Goal: Task Accomplishment & Management: Complete application form

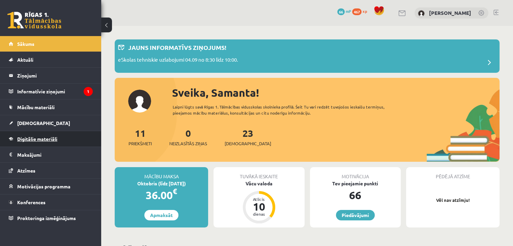
click at [59, 134] on link "Digitālie materiāli" at bounding box center [51, 139] width 84 height 16
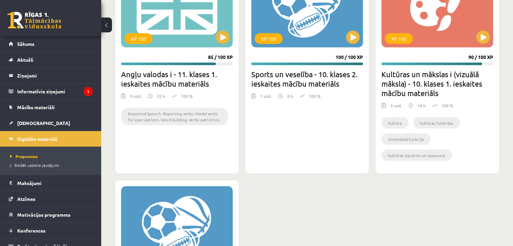
scroll to position [1345, 0]
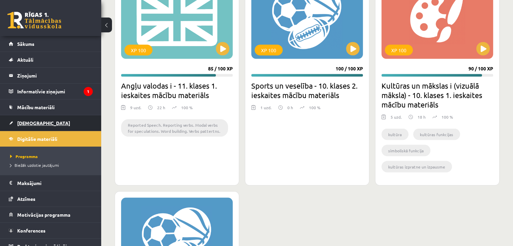
click at [20, 123] on span "[DEMOGRAPHIC_DATA]" at bounding box center [43, 123] width 53 height 6
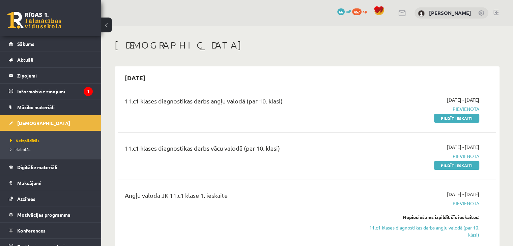
drag, startPoint x: 467, startPoint y: 118, endPoint x: 293, endPoint y: 34, distance: 193.0
click at [467, 118] on link "Pildīt ieskaiti" at bounding box center [456, 118] width 45 height 9
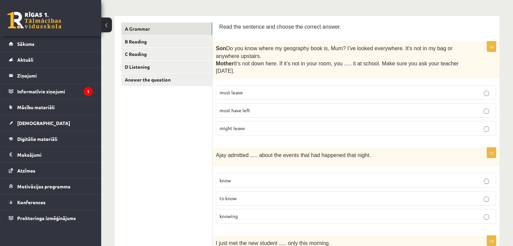
scroll to position [101, 0]
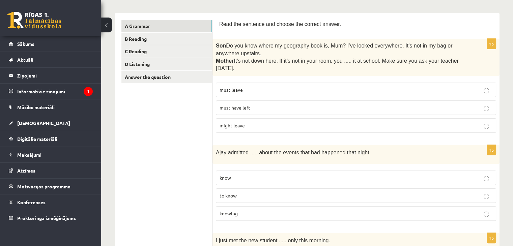
click at [298, 108] on p "must have left" at bounding box center [356, 107] width 273 height 7
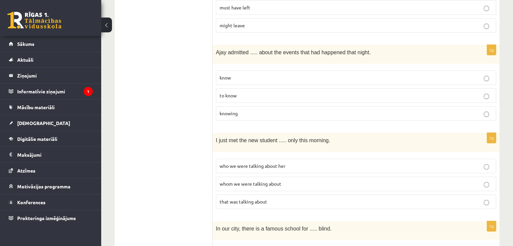
scroll to position [202, 0]
click at [245, 95] on p "to know" at bounding box center [356, 94] width 273 height 7
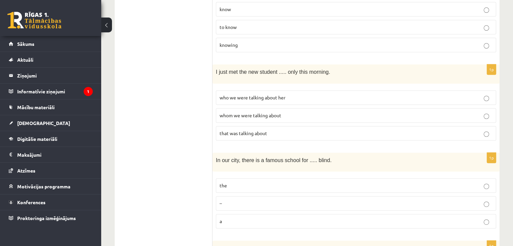
scroll to position [304, 0]
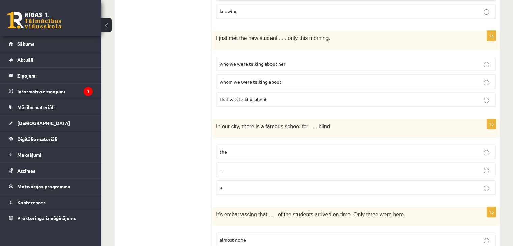
click at [226, 62] on span "who we were talking about her" at bounding box center [253, 64] width 66 height 6
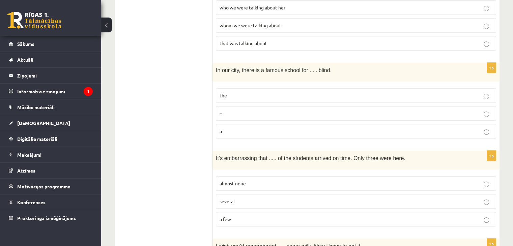
scroll to position [371, 0]
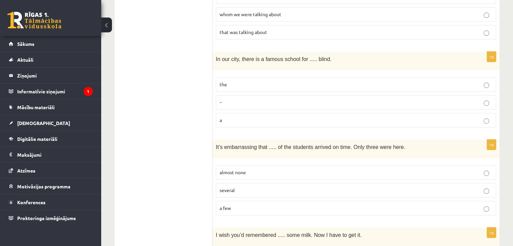
click at [248, 81] on p "the" at bounding box center [356, 84] width 273 height 7
drag, startPoint x: 215, startPoint y: 55, endPoint x: 271, endPoint y: 116, distance: 82.6
click at [271, 116] on div "1p In our city, there is a famous school for ..... blind. the – a" at bounding box center [356, 92] width 287 height 81
copy div "In our city, there is a famous school for ..... blind. the – a"
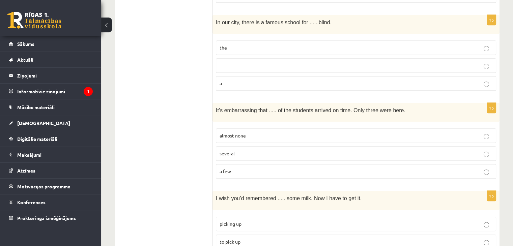
scroll to position [472, 0]
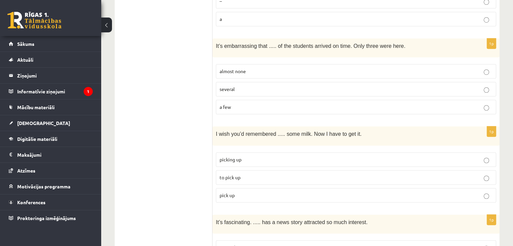
click at [273, 68] on p "almost none" at bounding box center [356, 71] width 273 height 7
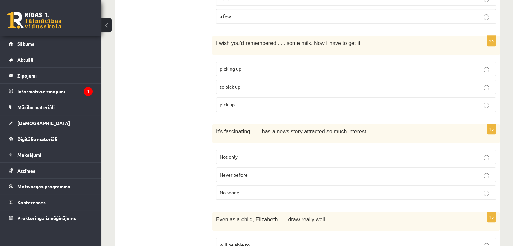
scroll to position [574, 0]
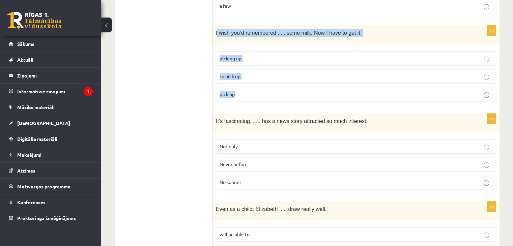
drag, startPoint x: 217, startPoint y: 27, endPoint x: 257, endPoint y: 91, distance: 74.9
click at [257, 91] on div "1p I wish you’d remembered ..... some milk. Now I have to get it. picking up to…" at bounding box center [356, 65] width 287 height 81
copy div "wish you’d remembered ..... some milk. Now I have to get it. picking up to pick…"
click at [250, 73] on p "to pick up" at bounding box center [356, 76] width 273 height 7
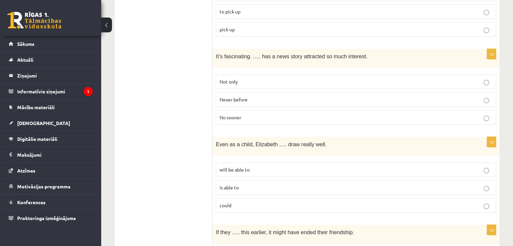
scroll to position [641, 0]
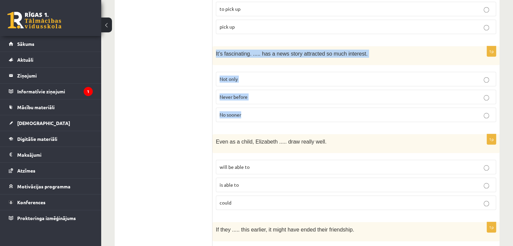
drag, startPoint x: 214, startPoint y: 48, endPoint x: 280, endPoint y: 111, distance: 91.2
click at [279, 111] on div "1p It’s fascinating. ..... has a news story attracted so much interest. Not onl…" at bounding box center [356, 86] width 287 height 81
copy div "It’s fascinating. ..... has a news story attracted so much interest. Not only N…"
click at [249, 93] on p "Never before" at bounding box center [356, 96] width 273 height 7
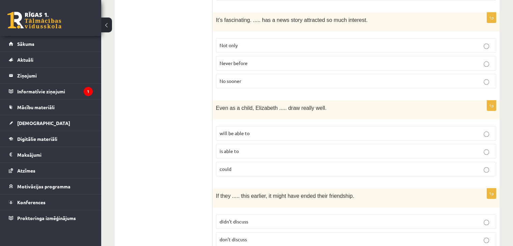
scroll to position [709, 0]
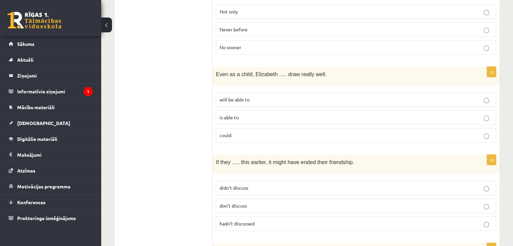
click at [238, 132] on p "could" at bounding box center [356, 135] width 273 height 7
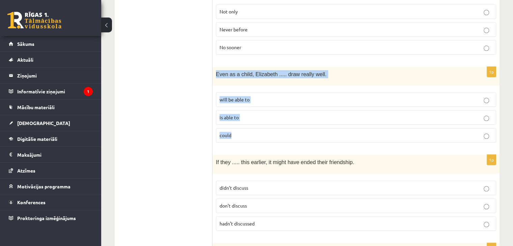
drag, startPoint x: 217, startPoint y: 65, endPoint x: 270, endPoint y: 131, distance: 84.5
click at [270, 131] on div "1p Even as a child, Elizabeth ..... draw really well. will be able to is able t…" at bounding box center [356, 107] width 287 height 81
copy div "Even as a child, Elizabeth ..... draw really well. will be able to is able to c…"
click at [235, 140] on div "1p Even as a child, Elizabeth ..... draw really well. will be able to is able t…" at bounding box center [356, 107] width 287 height 81
click at [240, 132] on p "could" at bounding box center [356, 135] width 273 height 7
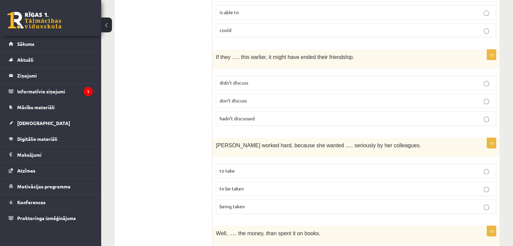
scroll to position [788, 0]
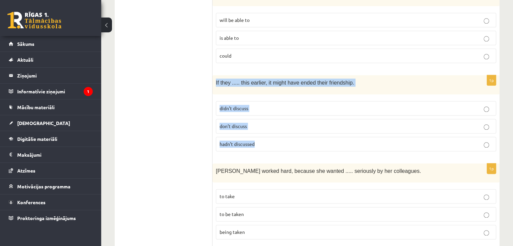
drag, startPoint x: 214, startPoint y: 75, endPoint x: 281, endPoint y: 138, distance: 91.9
click at [281, 138] on div "1p If they ..... this earlier, it might have ended their friendship. didn’t dis…" at bounding box center [356, 115] width 287 height 81
copy div "If they ..... this earlier, it might have ended their friendship. didn’t discus…"
click at [275, 141] on label "hadn’t discussed" at bounding box center [356, 144] width 280 height 15
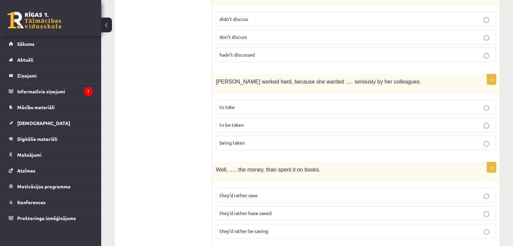
scroll to position [889, 0]
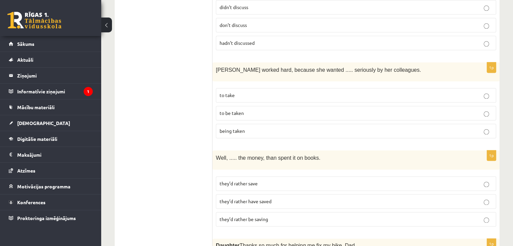
click at [266, 110] on p "to be taken" at bounding box center [356, 113] width 273 height 7
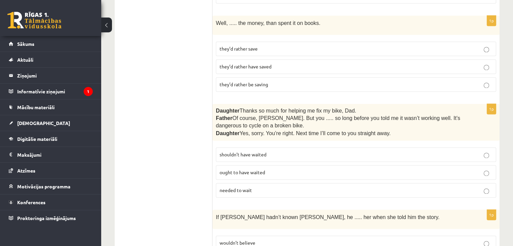
scroll to position [991, 0]
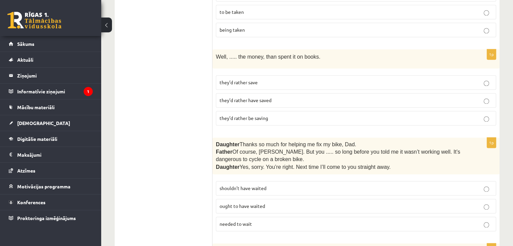
click at [273, 97] on p "they’d rather have saved" at bounding box center [356, 100] width 273 height 7
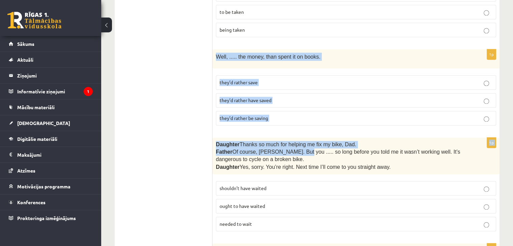
drag, startPoint x: 217, startPoint y: 47, endPoint x: 294, endPoint y: 140, distance: 121.1
click at [294, 140] on form "Read the sentence and choose the correct answer. 1p Son  Do you know where my g…" at bounding box center [356, 53] width 274 height 1846
click at [286, 125] on form "Read the sentence and choose the correct answer. 1p Son  Do you know where my g…" at bounding box center [356, 53] width 274 height 1846
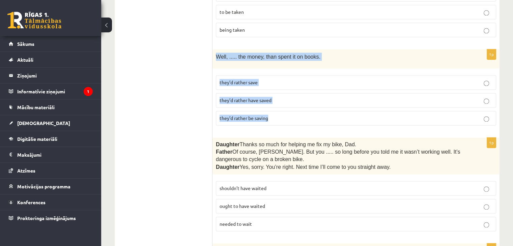
drag, startPoint x: 218, startPoint y: 45, endPoint x: 280, endPoint y: 109, distance: 89.0
click at [280, 109] on div "1p Well, ..... the money, than spent it on books. they’d rather save they’d rat…" at bounding box center [356, 89] width 287 height 81
copy div "Well, ..... the money, than spent it on books. they’d rather save they’d rather…"
click at [266, 97] on span "they’d rather have saved" at bounding box center [246, 100] width 52 height 6
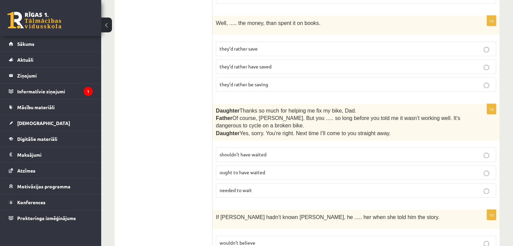
scroll to position [1058, 0]
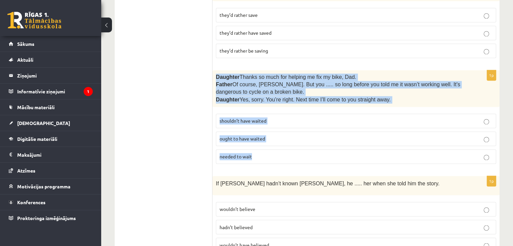
drag, startPoint x: 216, startPoint y: 66, endPoint x: 271, endPoint y: 143, distance: 94.5
click at [271, 143] on div "1p Daughter  Thanks so much for helping me fix my bike, Dad. Father  Of course,…" at bounding box center [356, 120] width 287 height 100
copy div "Daughter  Thanks so much for helping me fix my bike, Dad. Father  Of course, Be…"
click at [270, 110] on fieldset "shouldn’t have waited ought to have waited needed to wait" at bounding box center [356, 138] width 280 height 56
click at [314, 81] on p "Father  Of course, Beth. But you ..... so long before you told me it wasn’t wor…" at bounding box center [339, 88] width 247 height 15
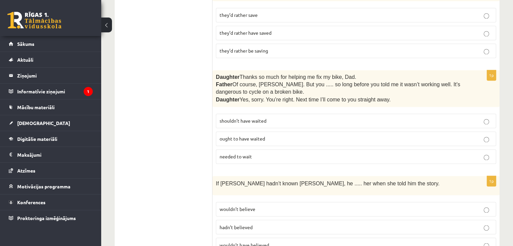
click at [264, 118] on span "shouldn’t have waited" at bounding box center [243, 121] width 47 height 6
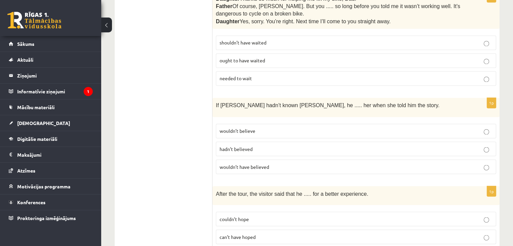
scroll to position [1159, 0]
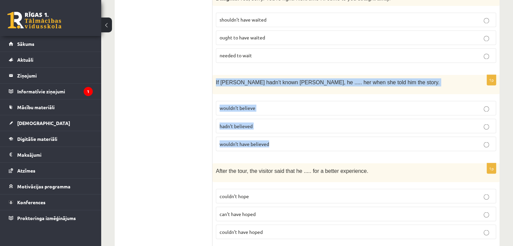
drag, startPoint x: 216, startPoint y: 72, endPoint x: 284, endPoint y: 133, distance: 92.0
click at [284, 133] on div "1p If Tom hadn’t known Mariam, he ..... her when she told him the story. wouldn…" at bounding box center [356, 115] width 287 height 81
copy div "If Tom hadn’t known Mariam, he ..... her when she told him the story. wouldn’t …"
click at [259, 141] on span "wouldn’t have believed" at bounding box center [245, 144] width 50 height 6
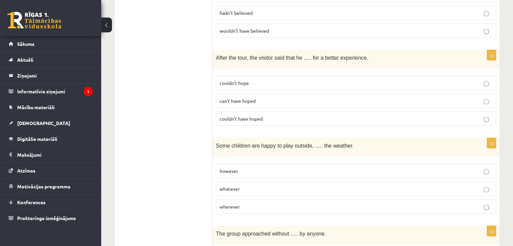
scroll to position [1261, 0]
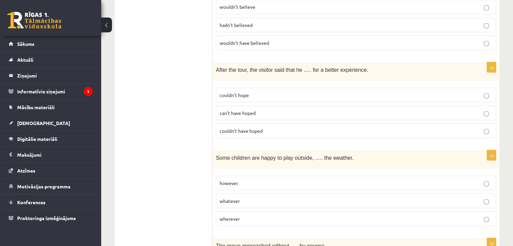
click at [248, 128] on span "couldn’t have hoped" at bounding box center [241, 131] width 43 height 6
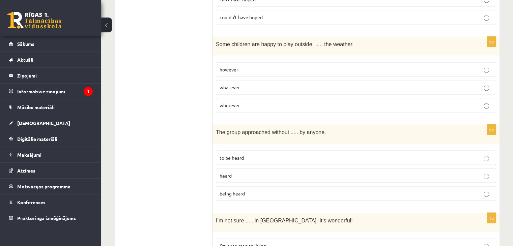
scroll to position [1362, 0]
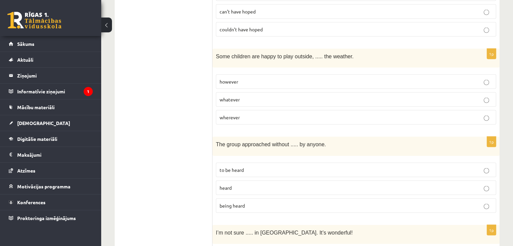
click at [231, 97] on span "whatever" at bounding box center [230, 100] width 20 height 6
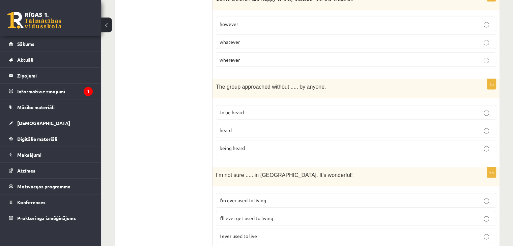
scroll to position [1429, 0]
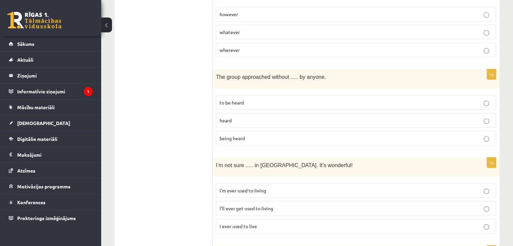
click at [256, 135] on p "being heard" at bounding box center [356, 138] width 273 height 7
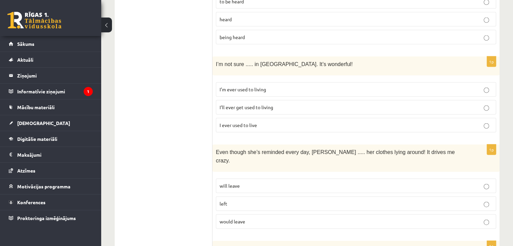
scroll to position [1531, 0]
click at [235, 104] on span "I’ll ever get used to living" at bounding box center [247, 107] width 54 height 6
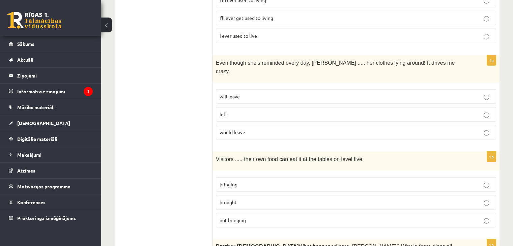
scroll to position [1632, 0]
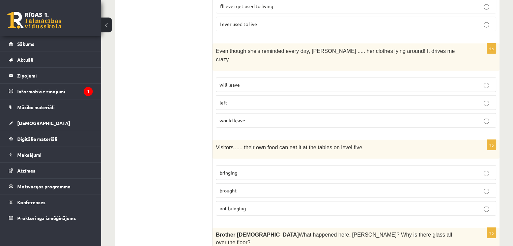
click at [233, 99] on p "left" at bounding box center [356, 102] width 273 height 7
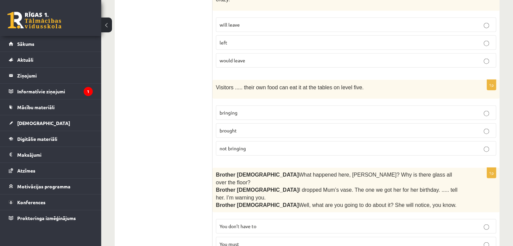
scroll to position [1699, 0]
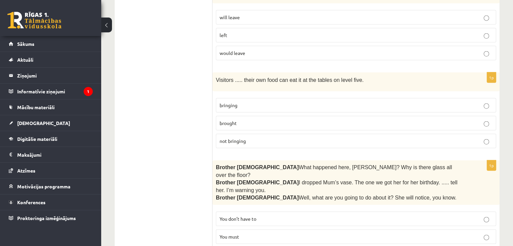
click at [251, 98] on label "bringing" at bounding box center [356, 105] width 280 height 15
click at [228, 120] on span "brought" at bounding box center [228, 123] width 17 height 6
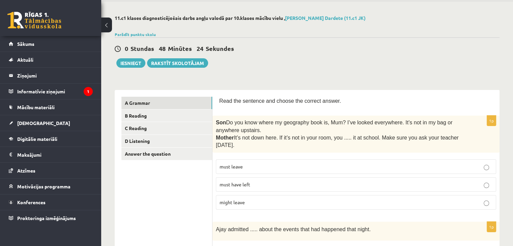
scroll to position [12, 0]
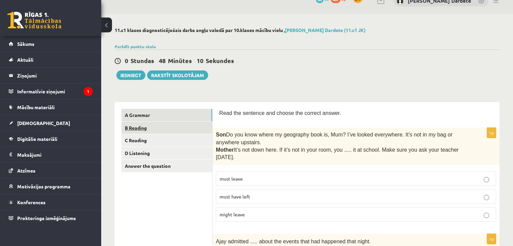
click at [159, 128] on link "B Reading" at bounding box center [166, 128] width 91 height 12
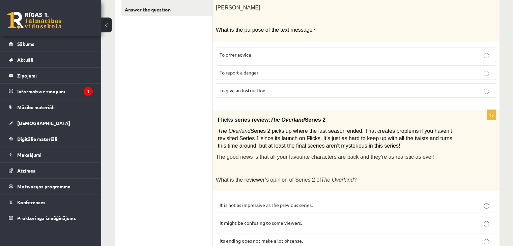
scroll to position [52, 0]
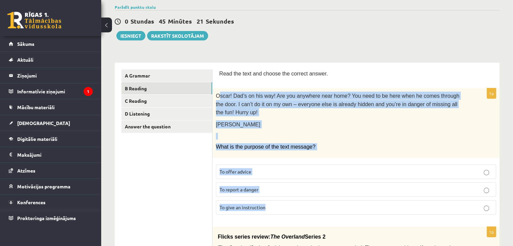
drag, startPoint x: 238, startPoint y: 113, endPoint x: 290, endPoint y: 191, distance: 93.8
click at [290, 191] on div "1p Oscar! Dad’s on his way! Are you anywhere near home? You need to be here whe…" at bounding box center [356, 154] width 287 height 132
copy div "scar! Dad’s on his way! Are you anywhere near home? You need to be here when he…"
click at [248, 204] on span "To give an instruction" at bounding box center [243, 207] width 46 height 6
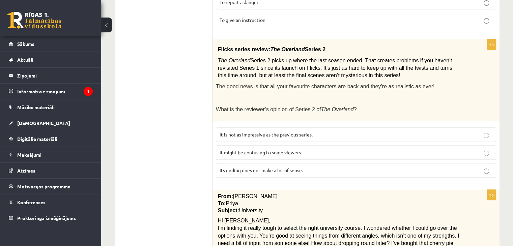
scroll to position [254, 0]
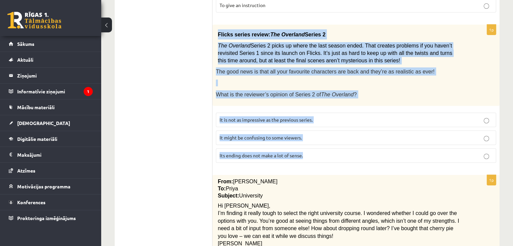
drag, startPoint x: 220, startPoint y: 23, endPoint x: 315, endPoint y: 143, distance: 153.5
click at [315, 143] on div "1p Flicks series review: The Overland Series 2 The Overland Series 2 picks up w…" at bounding box center [356, 97] width 287 height 144
copy div "Flicks series review: The Overland Series 2 The Overland Series 2 picks up wher…"
click at [258, 135] on span "It might be confusing to some viewers." at bounding box center [261, 138] width 82 height 6
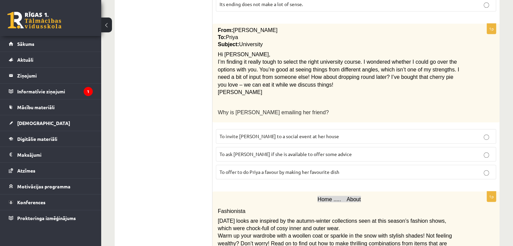
scroll to position [389, 0]
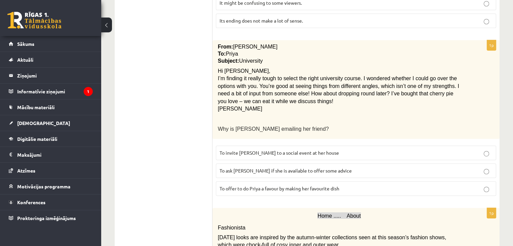
click at [252, 168] on span "To ask Priya if she is available to offer some advice" at bounding box center [286, 171] width 132 height 6
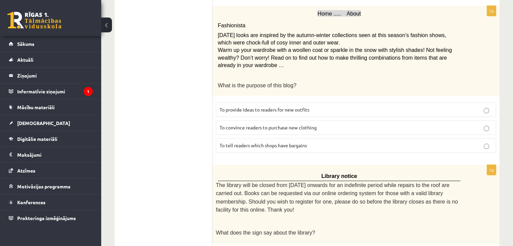
scroll to position [558, 0]
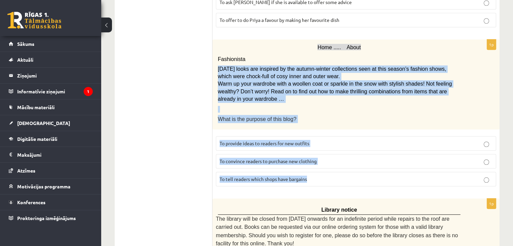
drag, startPoint x: 230, startPoint y: 62, endPoint x: 327, endPoint y: 166, distance: 142.1
click at [328, 170] on div "1p Home ..... About Fashionista Today’s looks are inspired by the autumn-winter…" at bounding box center [356, 115] width 287 height 152
click at [253, 140] on span "To provide ideas to readers for new outfits" at bounding box center [265, 143] width 90 height 6
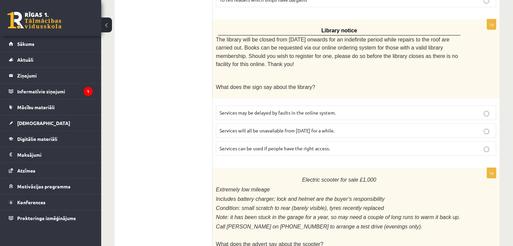
scroll to position [726, 0]
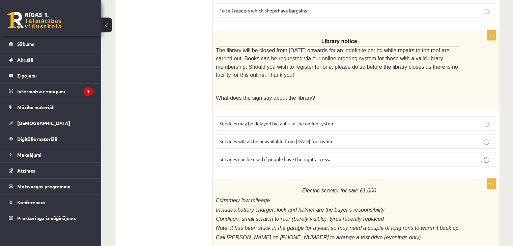
click at [286, 138] on span "Services will all be unavailable from Monday for a while." at bounding box center [277, 141] width 115 height 6
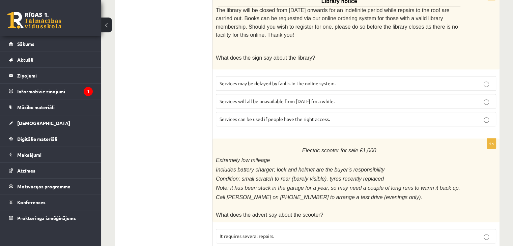
scroll to position [794, 0]
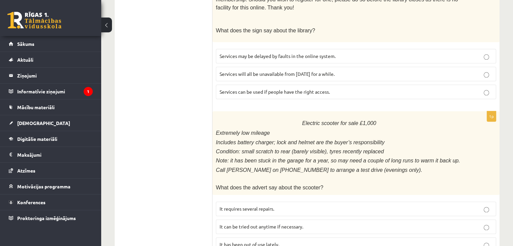
click at [248, 242] on span "It has been out of use lately." at bounding box center [250, 245] width 60 height 6
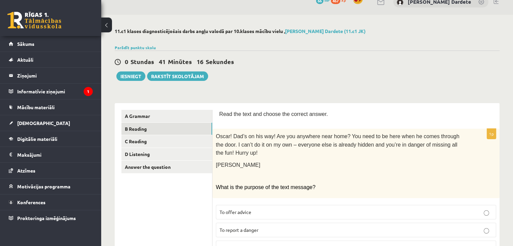
scroll to position [0, 0]
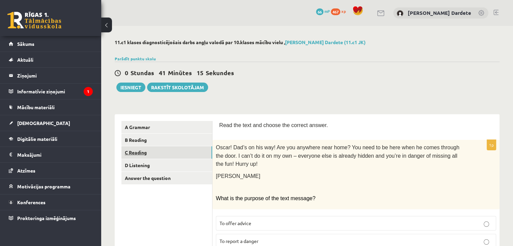
click at [140, 152] on link "C Reading" at bounding box center [166, 152] width 91 height 12
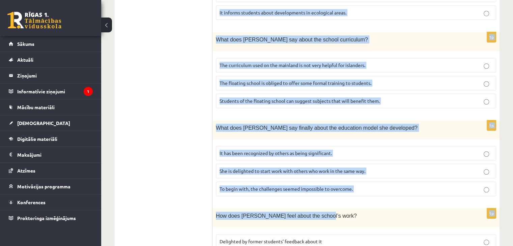
scroll to position [671, 0]
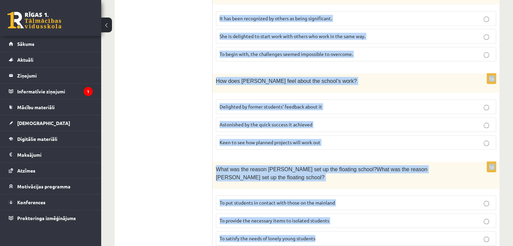
drag, startPoint x: 239, startPoint y: 47, endPoint x: 408, endPoint y: 219, distance: 241.0
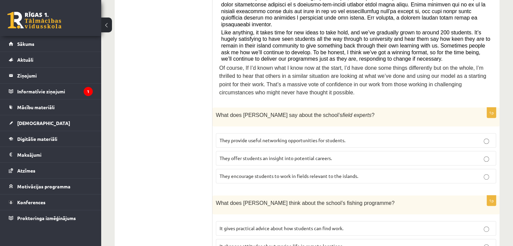
scroll to position [300, 0]
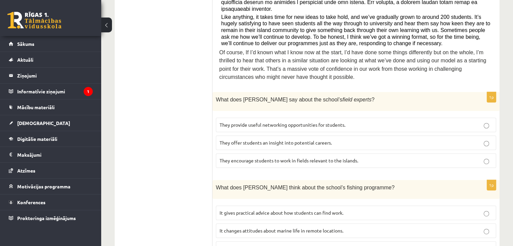
click at [247, 140] on span "They offer students an insight into potential careers." at bounding box center [276, 143] width 112 height 6
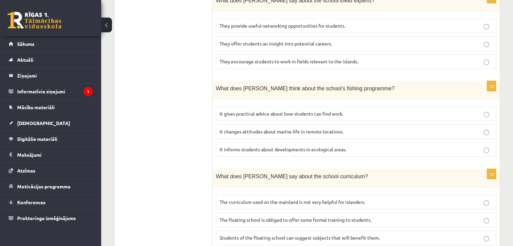
scroll to position [402, 0]
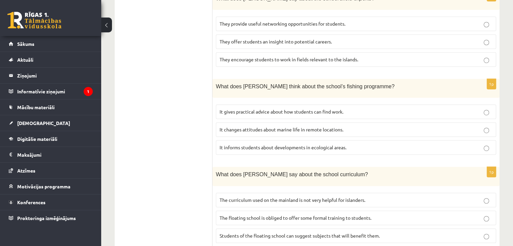
click at [244, 140] on label "It informs students about developments in ecological areas." at bounding box center [356, 147] width 280 height 15
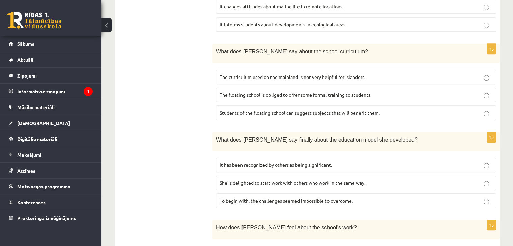
scroll to position [537, 0]
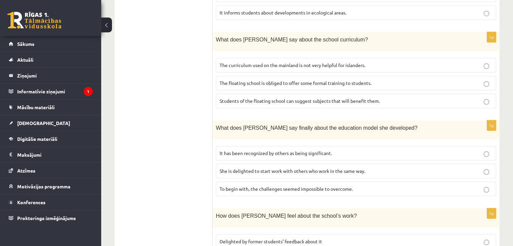
click at [270, 62] on span "The curriculum used on the mainland is not very helpful for islanders." at bounding box center [293, 65] width 146 height 6
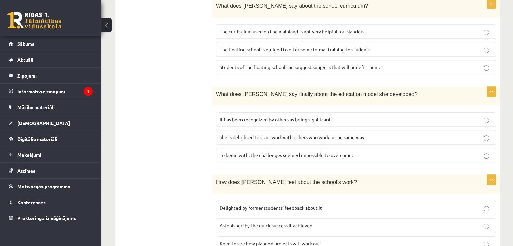
scroll to position [604, 0]
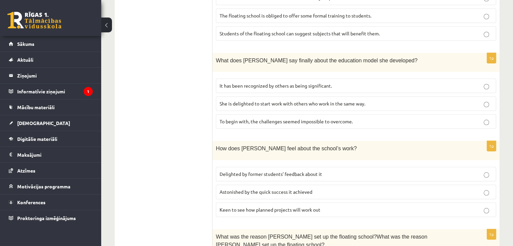
click at [320, 83] on span "It has been recognized by others as being significant." at bounding box center [276, 86] width 112 height 6
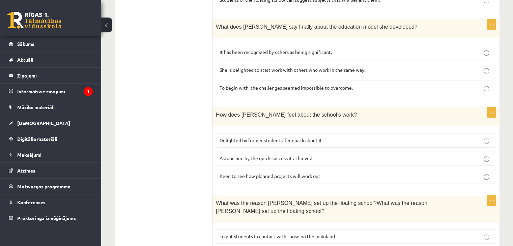
scroll to position [671, 0]
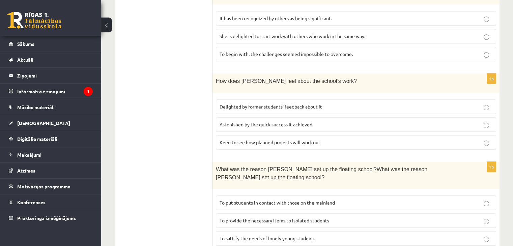
click at [265, 104] on span "Delighted by former students’ feedback about it" at bounding box center [271, 107] width 103 height 6
click at [305, 218] on span "To provide the necessary items to isolated students" at bounding box center [275, 221] width 110 height 6
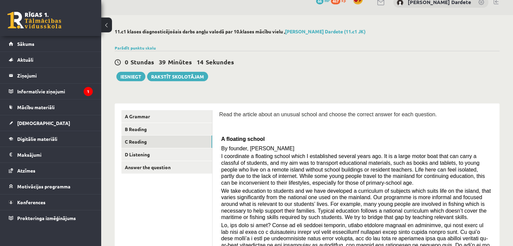
scroll to position [0, 0]
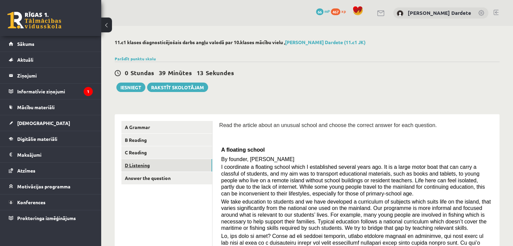
click at [153, 165] on link "D Listening" at bounding box center [166, 165] width 91 height 12
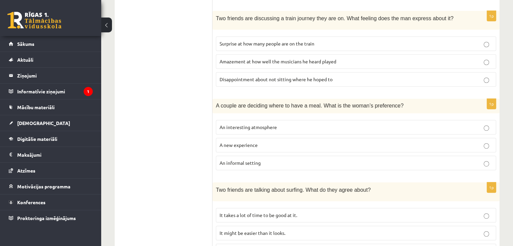
scroll to position [337, 0]
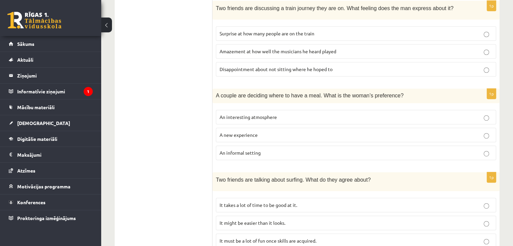
click at [271, 151] on p "An informal setting" at bounding box center [356, 152] width 273 height 7
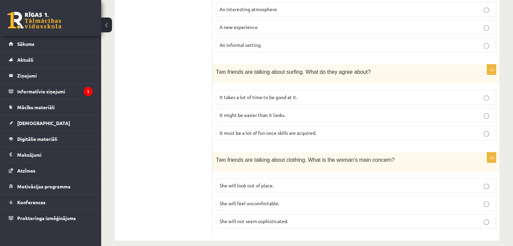
scroll to position [448, 0]
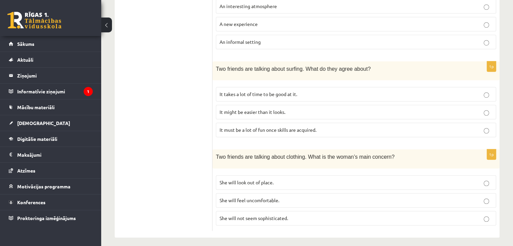
click at [277, 93] on p "It takes a lot of time to be good at it." at bounding box center [356, 94] width 273 height 7
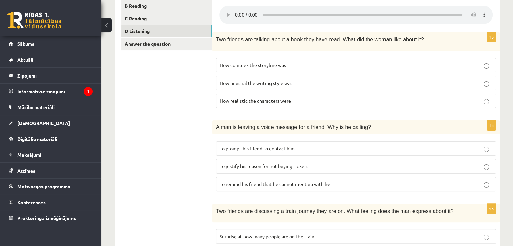
scroll to position [145, 0]
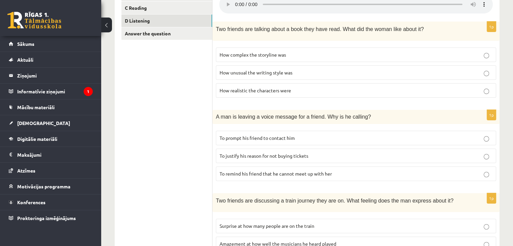
click at [270, 155] on span "To justify his reason for not buying tickets" at bounding box center [264, 156] width 89 height 6
click at [308, 137] on p "To prompt his friend to contact him" at bounding box center [356, 138] width 273 height 7
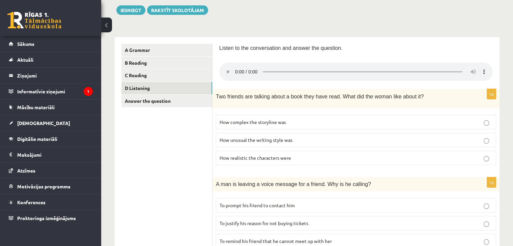
scroll to position [111, 0]
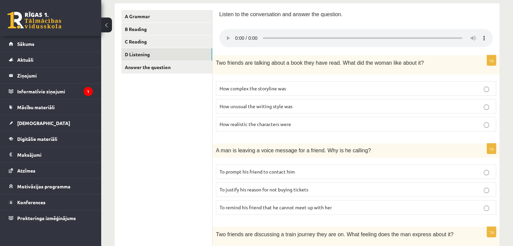
click at [301, 122] on p "How realistic the characters were" at bounding box center [356, 124] width 273 height 7
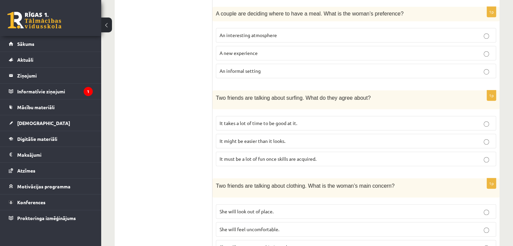
scroll to position [448, 0]
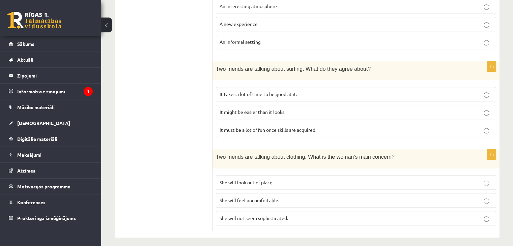
click at [276, 180] on p "She will look out of place." at bounding box center [356, 182] width 273 height 7
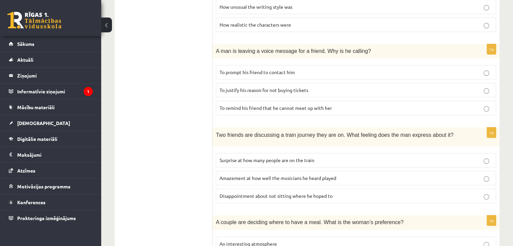
scroll to position [246, 0]
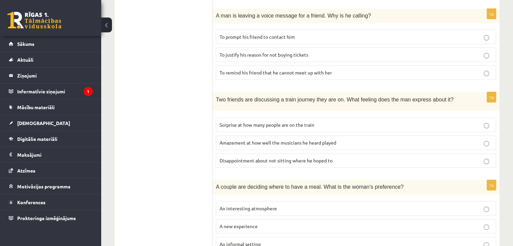
click at [323, 131] on fieldset "Surprise at how many people are on the train Amazement at how well the musician…" at bounding box center [356, 142] width 280 height 56
click at [319, 110] on div "1p Two friends are discussing a train journey they are on. What feeling does th…" at bounding box center [356, 132] width 287 height 81
click at [327, 125] on p "Surprise at how many people are on the train" at bounding box center [356, 124] width 273 height 7
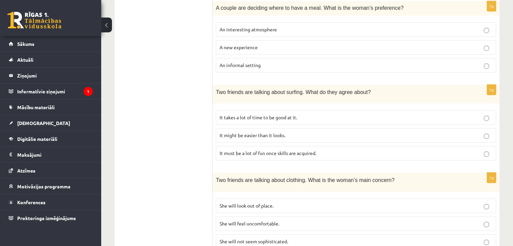
scroll to position [448, 0]
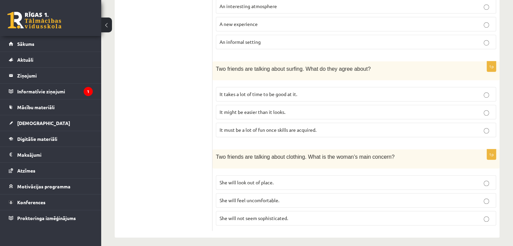
click at [303, 216] on p "She will not seem sophisticated." at bounding box center [356, 218] width 273 height 7
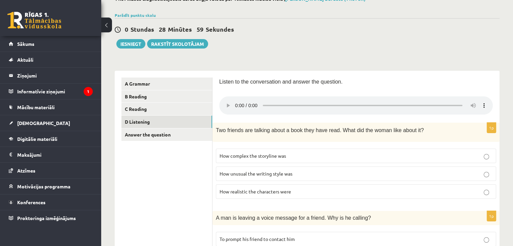
scroll to position [0, 0]
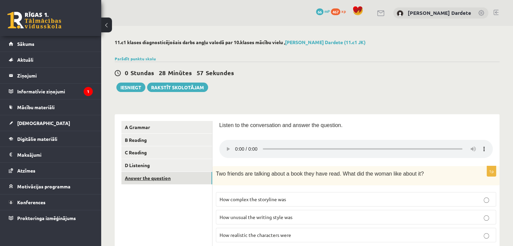
click at [150, 179] on link "Answer the question" at bounding box center [166, 178] width 91 height 12
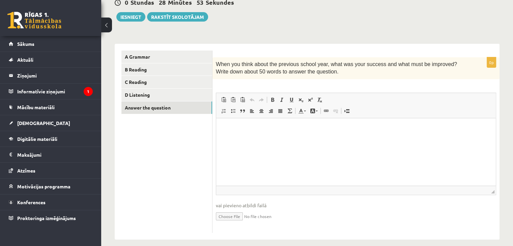
scroll to position [78, 0]
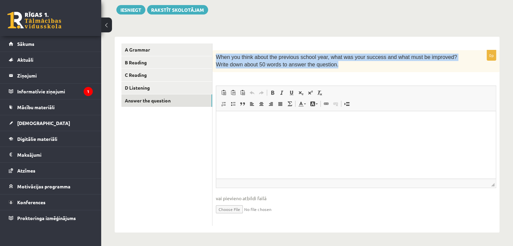
drag, startPoint x: 217, startPoint y: 56, endPoint x: 330, endPoint y: 68, distance: 113.0
click at [330, 68] on p "When you think about the previous school year, what was your success and what m…" at bounding box center [339, 61] width 247 height 15
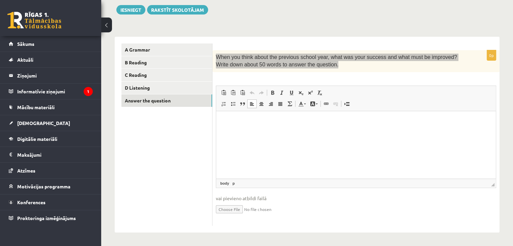
click at [224, 122] on p "Bagātinātā teksta redaktors, wiswyg-editor-user-answer-47024831477680" at bounding box center [356, 121] width 266 height 7
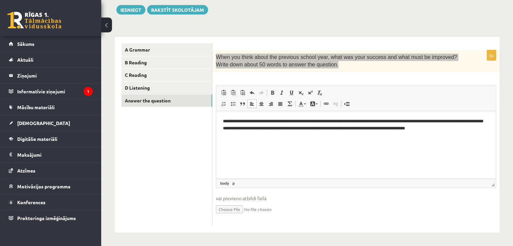
click at [266, 139] on html "**********" at bounding box center [356, 125] width 280 height 28
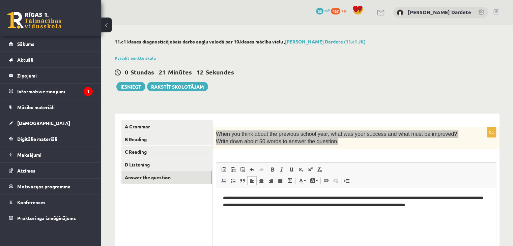
scroll to position [0, 0]
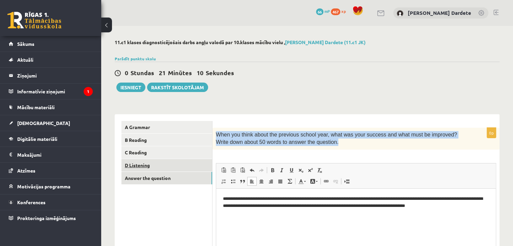
click at [152, 161] on link "D Listening" at bounding box center [166, 165] width 91 height 12
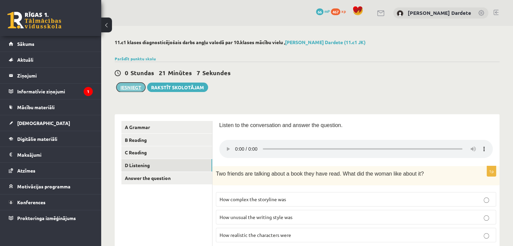
click at [132, 87] on button "Iesniegt" at bounding box center [130, 87] width 29 height 9
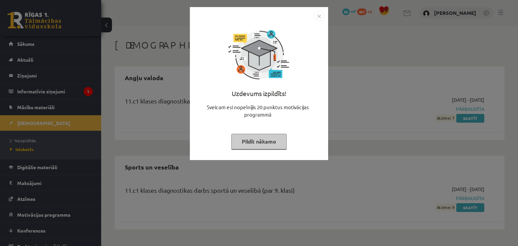
click at [322, 15] on img "Close" at bounding box center [319, 16] width 10 height 10
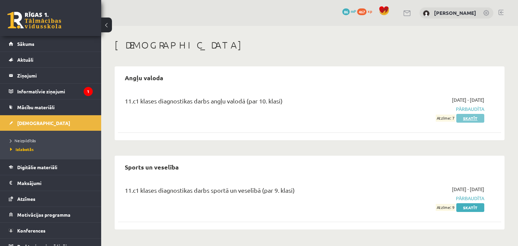
click at [477, 116] on link "Skatīt" at bounding box center [471, 118] width 28 height 9
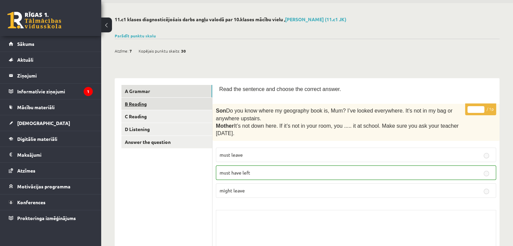
scroll to position [34, 0]
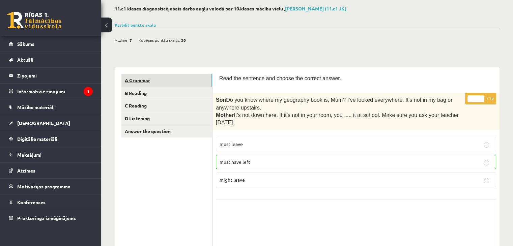
click at [170, 81] on link "A Grammar" at bounding box center [166, 80] width 91 height 12
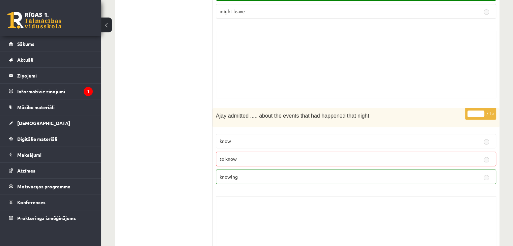
scroll to position [0, 0]
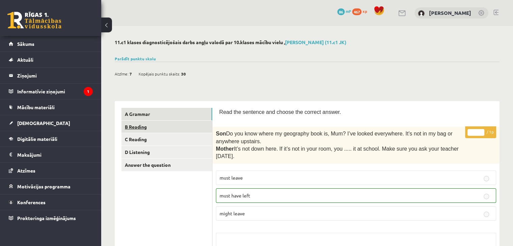
click at [132, 127] on link "B Reading" at bounding box center [166, 127] width 91 height 12
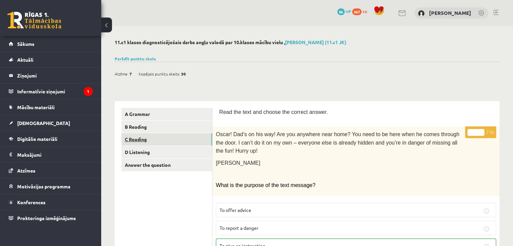
click at [154, 137] on link "C Reading" at bounding box center [166, 139] width 91 height 12
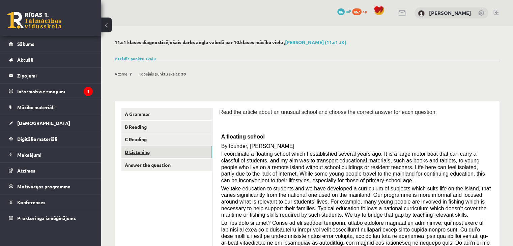
click at [171, 154] on link "D Listening" at bounding box center [166, 152] width 91 height 12
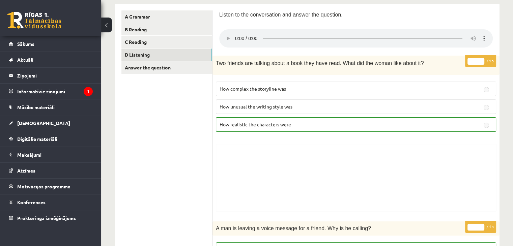
scroll to position [57, 0]
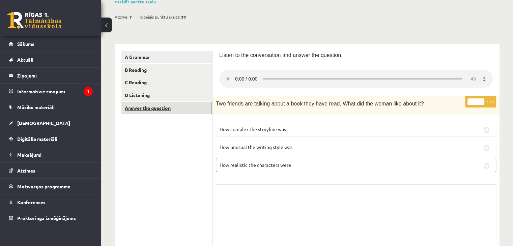
click at [166, 112] on link "Answer the question" at bounding box center [166, 108] width 91 height 12
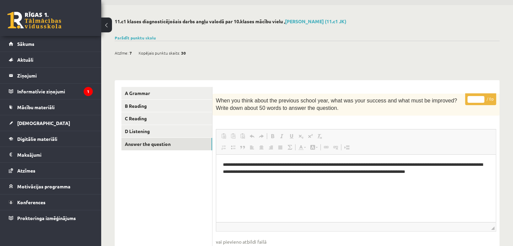
scroll to position [0, 0]
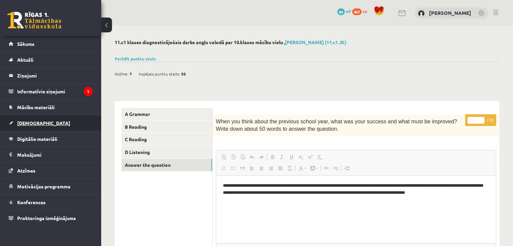
click at [53, 125] on link "[DEMOGRAPHIC_DATA]" at bounding box center [51, 123] width 84 height 16
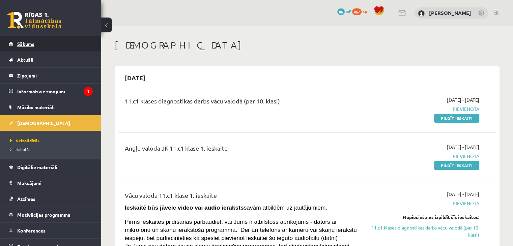
click at [24, 45] on span "Sākums" at bounding box center [25, 44] width 17 height 6
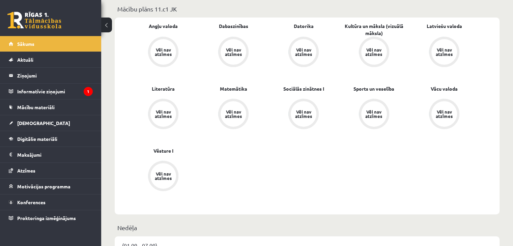
scroll to position [236, 0]
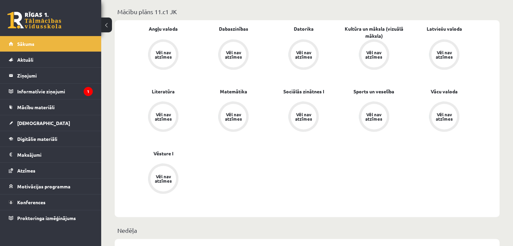
click at [170, 58] on div "Vēl nav atzīmes" at bounding box center [163, 54] width 19 height 9
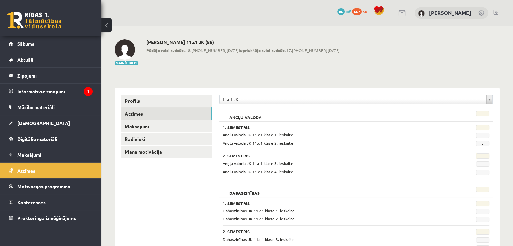
click at [111, 25] on button at bounding box center [106, 25] width 11 height 15
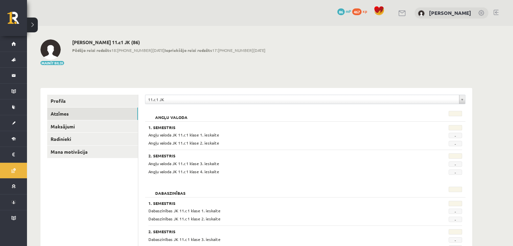
click at [35, 25] on button at bounding box center [32, 25] width 11 height 15
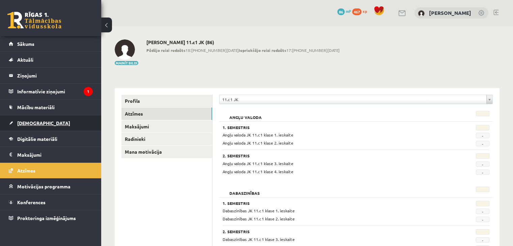
click at [46, 122] on link "[DEMOGRAPHIC_DATA]" at bounding box center [51, 123] width 84 height 16
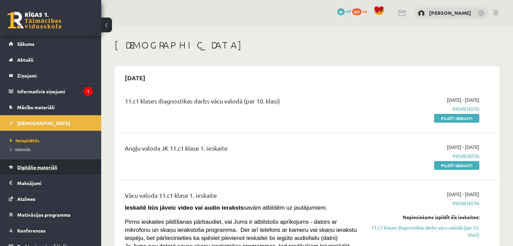
click at [44, 170] on link "Digitālie materiāli" at bounding box center [51, 168] width 84 height 16
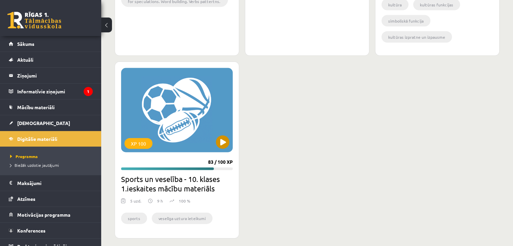
scroll to position [1480, 0]
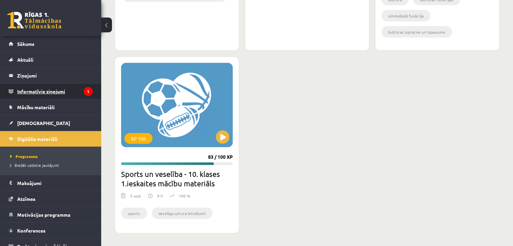
click at [34, 87] on legend "Informatīvie ziņojumi 1" at bounding box center [55, 92] width 76 height 16
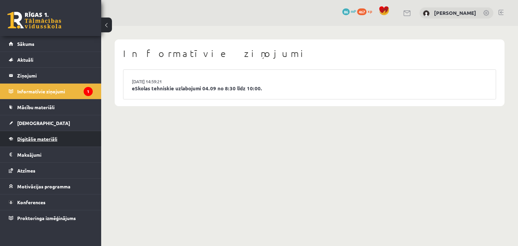
click at [55, 139] on span "Digitālie materiāli" at bounding box center [37, 139] width 40 height 6
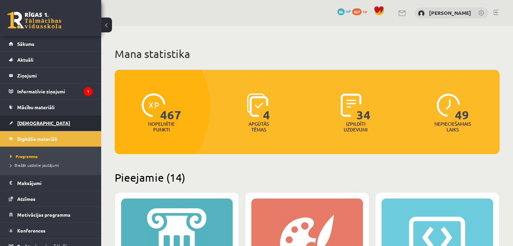
click at [55, 128] on link "[DEMOGRAPHIC_DATA]" at bounding box center [51, 123] width 84 height 16
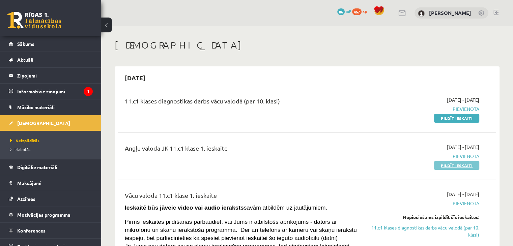
click at [455, 162] on link "Pildīt ieskaiti" at bounding box center [456, 165] width 45 height 9
drag, startPoint x: 281, startPoint y: 102, endPoint x: 246, endPoint y: 100, distance: 35.8
click at [246, 100] on div "11.c1 klases diagnostikas darbs vācu valodā (par 10. klasi)" at bounding box center [241, 103] width 233 height 12
click at [297, 100] on div "11.c1 klases diagnostikas darbs vācu valodā (par 10. klasi)" at bounding box center [241, 103] width 233 height 12
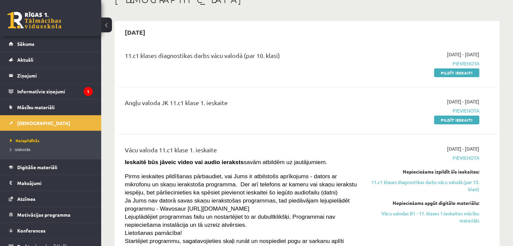
scroll to position [34, 0]
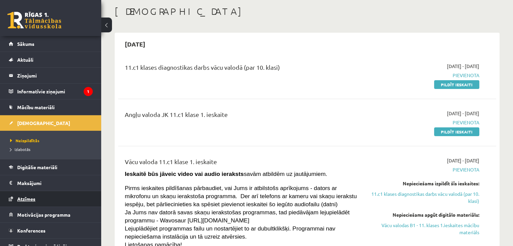
click at [18, 200] on span "Atzīmes" at bounding box center [26, 199] width 18 height 6
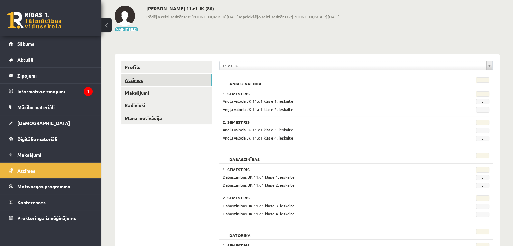
click at [159, 77] on link "Atzīmes" at bounding box center [166, 80] width 91 height 12
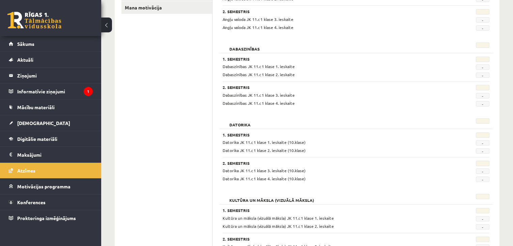
scroll to position [67, 0]
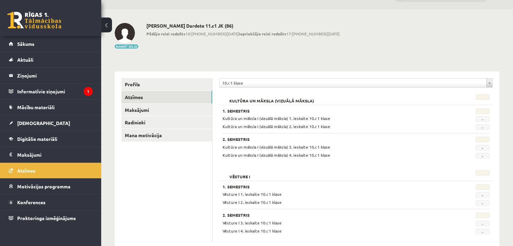
scroll to position [33, 0]
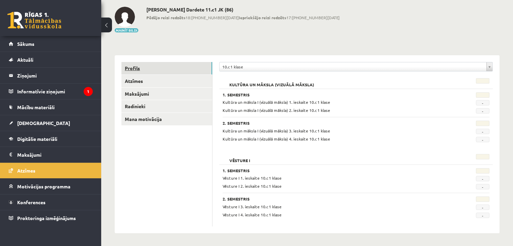
click at [131, 73] on link "Profils" at bounding box center [166, 68] width 91 height 12
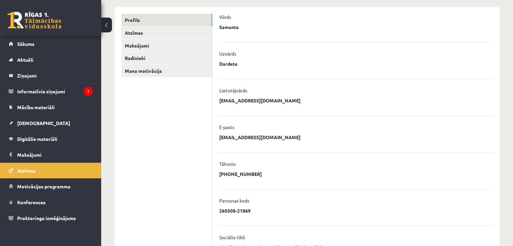
scroll to position [25, 0]
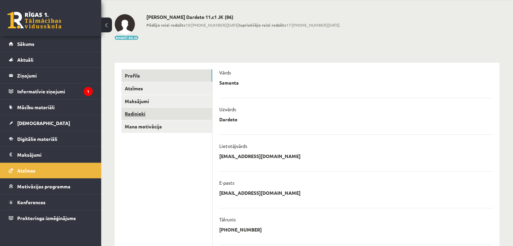
click at [171, 112] on link "Radinieki" at bounding box center [166, 114] width 91 height 12
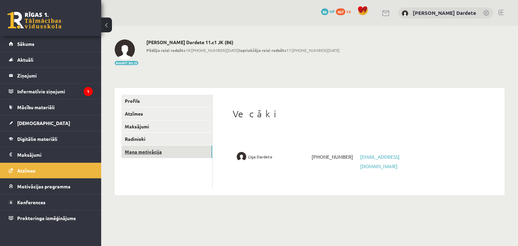
click at [159, 153] on link "Mana motivācija" at bounding box center [166, 152] width 91 height 12
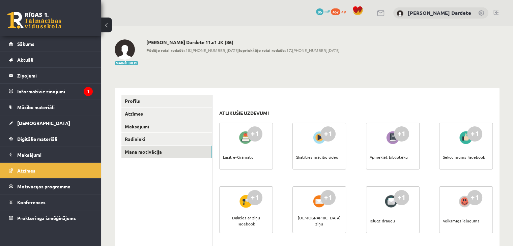
click at [18, 171] on span "Atzīmes" at bounding box center [26, 171] width 18 height 6
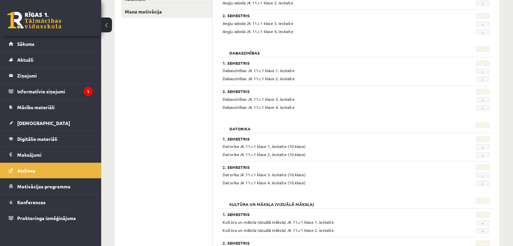
scroll to position [81, 0]
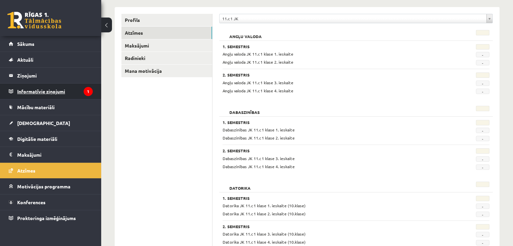
click at [55, 91] on legend "Informatīvie ziņojumi 1" at bounding box center [55, 92] width 76 height 16
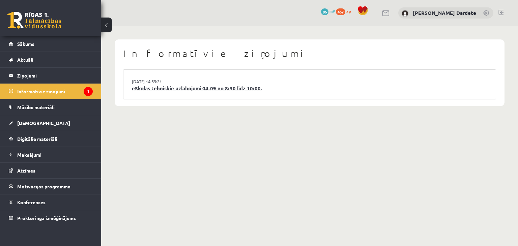
click at [177, 86] on link "eSkolas tehniskie uzlabojumi 04.09 no 8:30 līdz 10:00." at bounding box center [310, 89] width 356 height 8
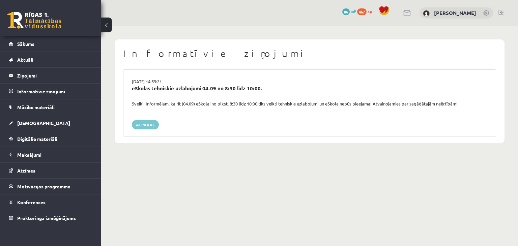
click at [143, 123] on link "Atpakaļ" at bounding box center [145, 124] width 27 height 9
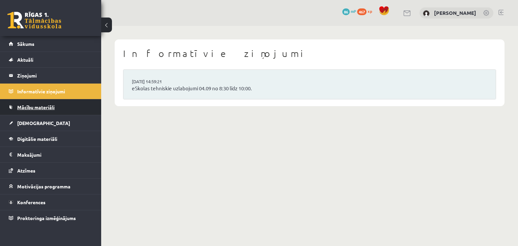
click at [62, 109] on link "Mācību materiāli" at bounding box center [51, 108] width 84 height 16
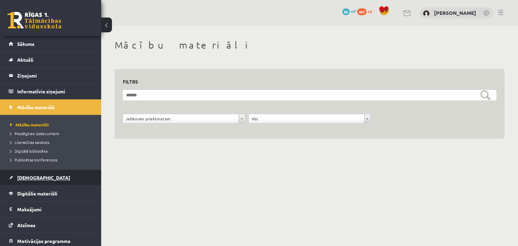
click at [70, 174] on link "[DEMOGRAPHIC_DATA]" at bounding box center [51, 178] width 84 height 16
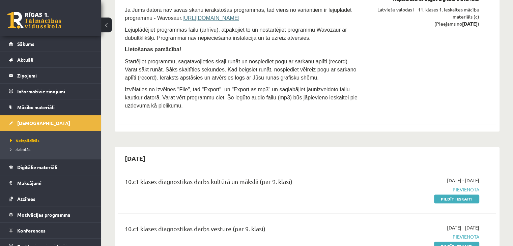
scroll to position [1147, 0]
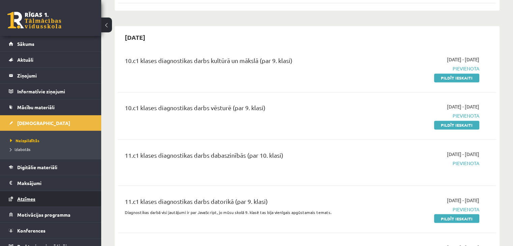
click at [40, 196] on link "Atzīmes" at bounding box center [51, 199] width 84 height 16
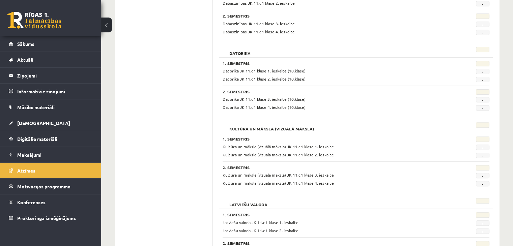
scroll to position [13, 0]
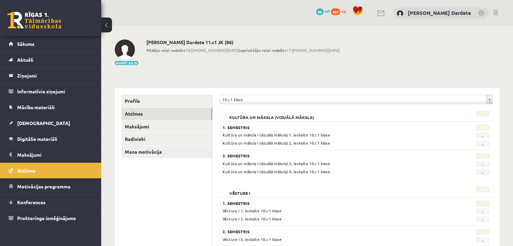
drag, startPoint x: 486, startPoint y: 135, endPoint x: 486, endPoint y: 141, distance: 5.7
click at [486, 136] on span "-" at bounding box center [482, 135] width 13 height 5
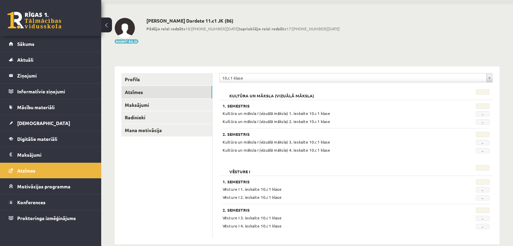
scroll to position [33, 0]
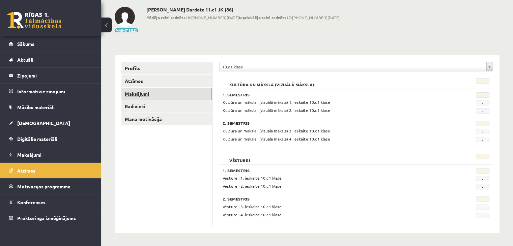
click at [151, 91] on link "Maksājumi" at bounding box center [166, 94] width 91 height 12
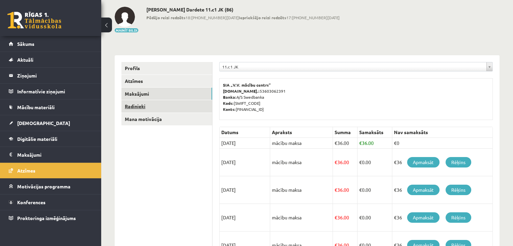
click at [148, 105] on link "Radinieki" at bounding box center [166, 106] width 91 height 12
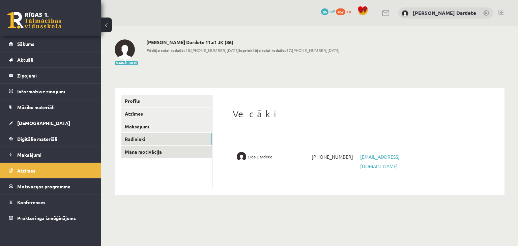
click at [156, 152] on link "Mana motivācija" at bounding box center [166, 152] width 91 height 12
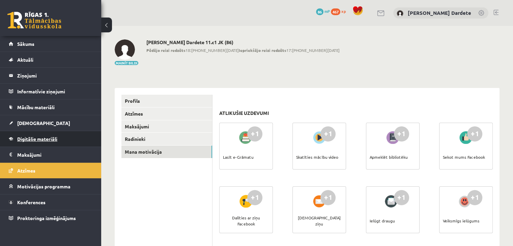
click at [28, 138] on span "Digitālie materiāli" at bounding box center [37, 139] width 40 height 6
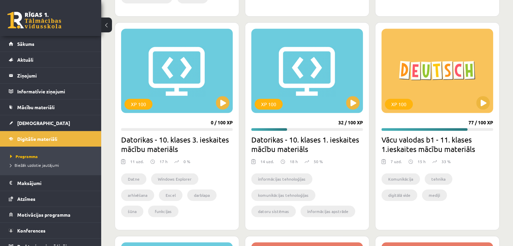
scroll to position [641, 0]
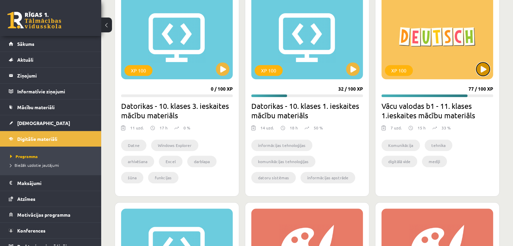
click at [479, 75] on button at bounding box center [482, 68] width 13 height 13
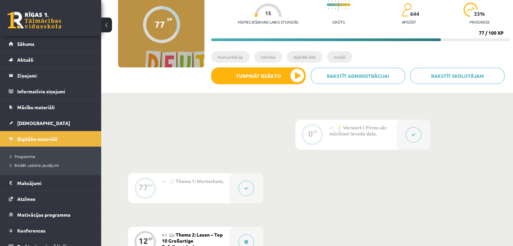
scroll to position [57, 0]
